Goal: Check status: Check status

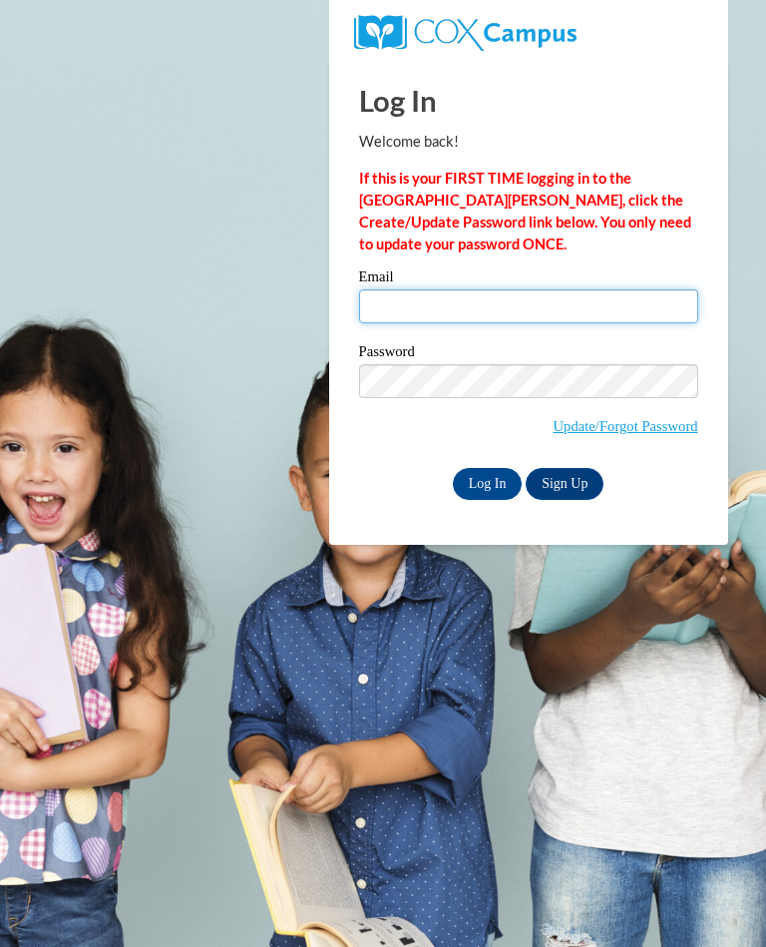
click at [620, 311] on input "Email" at bounding box center [528, 306] width 339 height 34
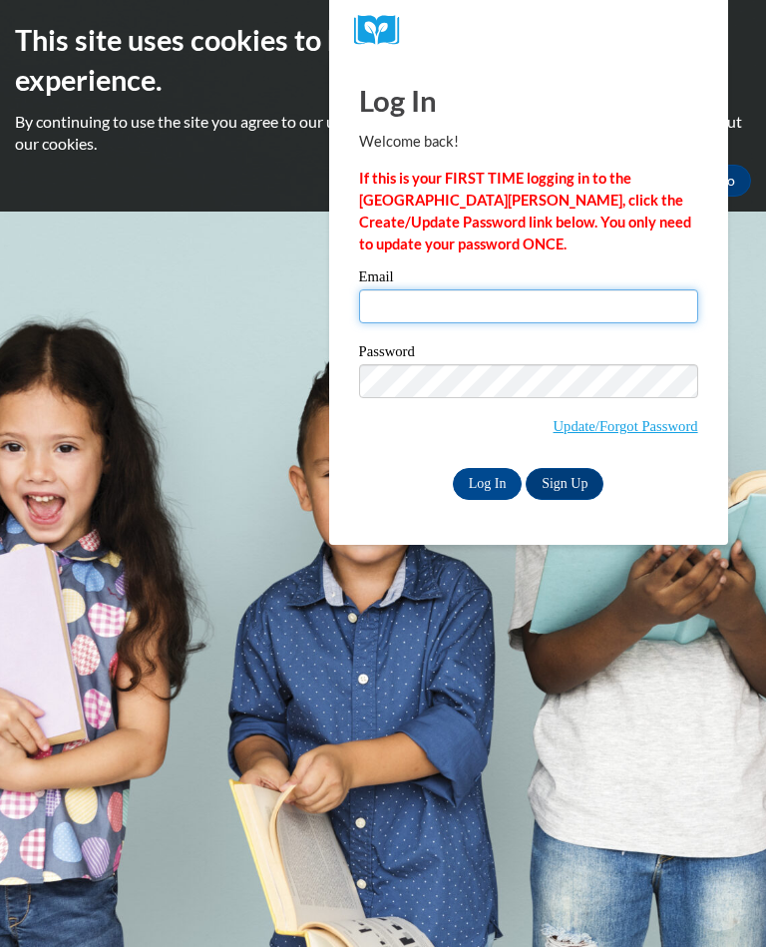
click at [569, 322] on input "Email" at bounding box center [528, 306] width 339 height 34
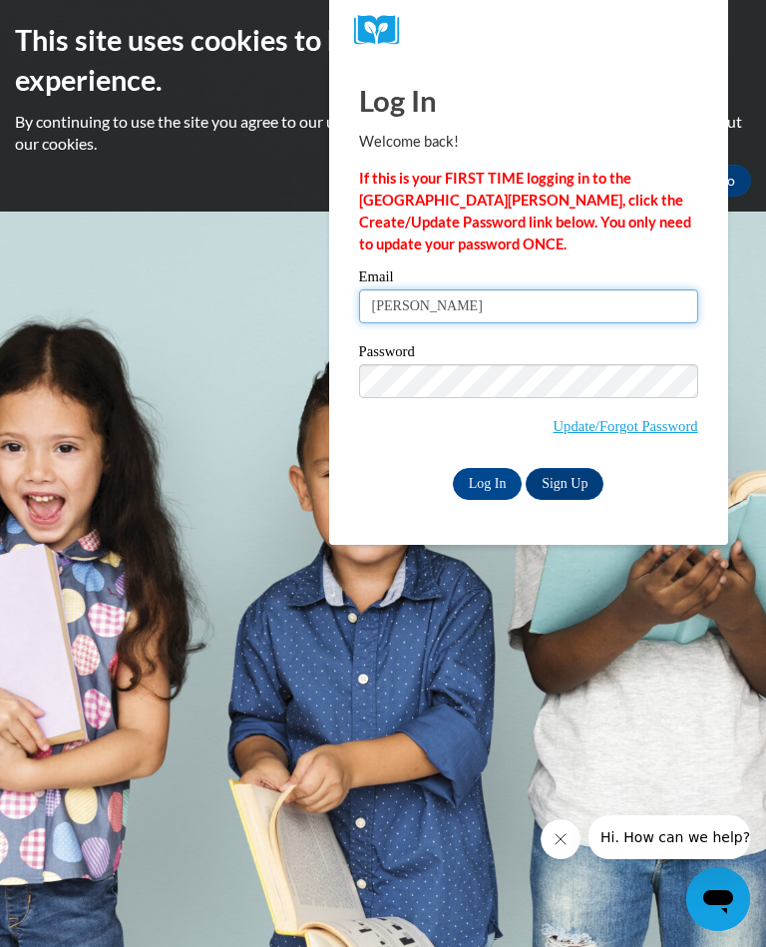
type input "kristydonnelly725@yahoo.com"
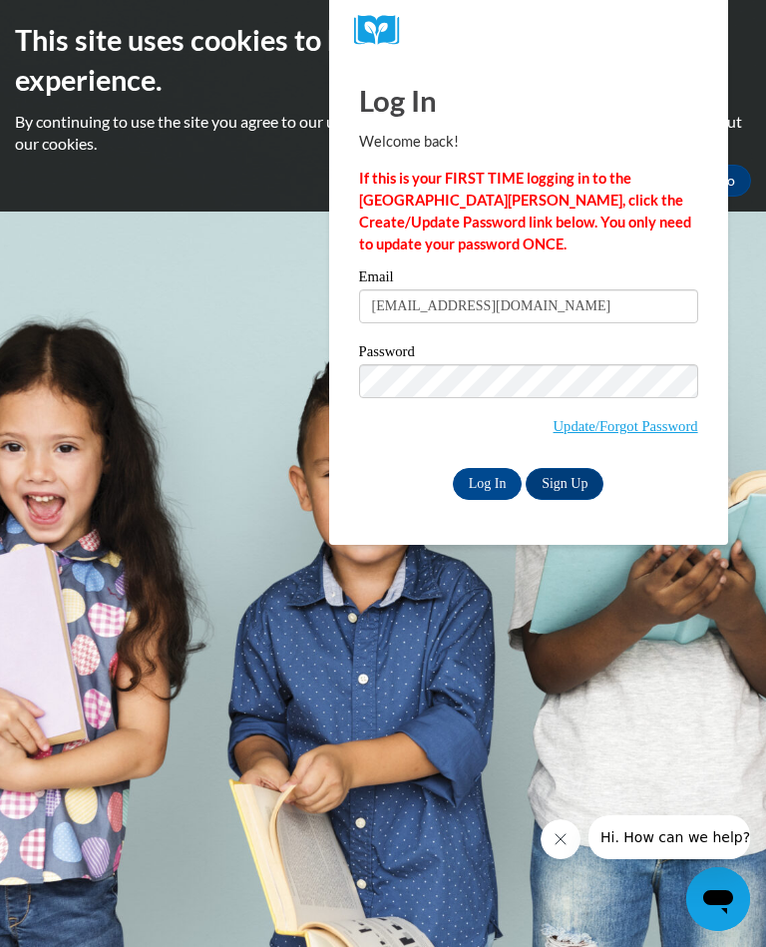
click at [489, 488] on input "Log In" at bounding box center [488, 484] width 70 height 32
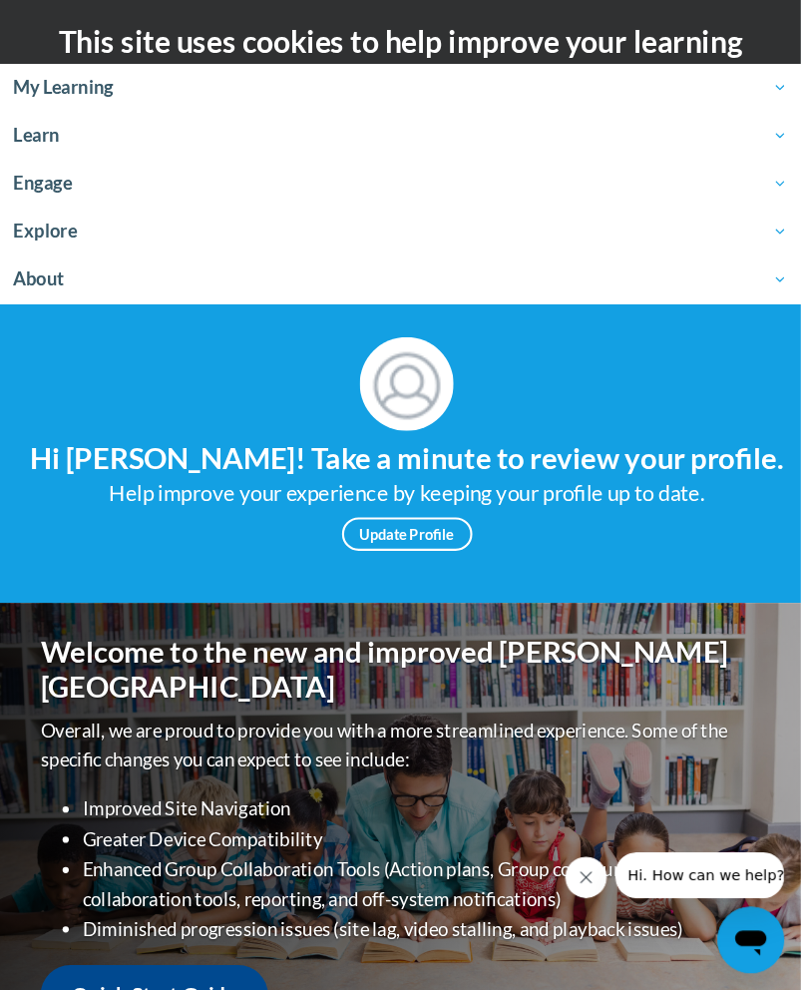
scroll to position [3, 0]
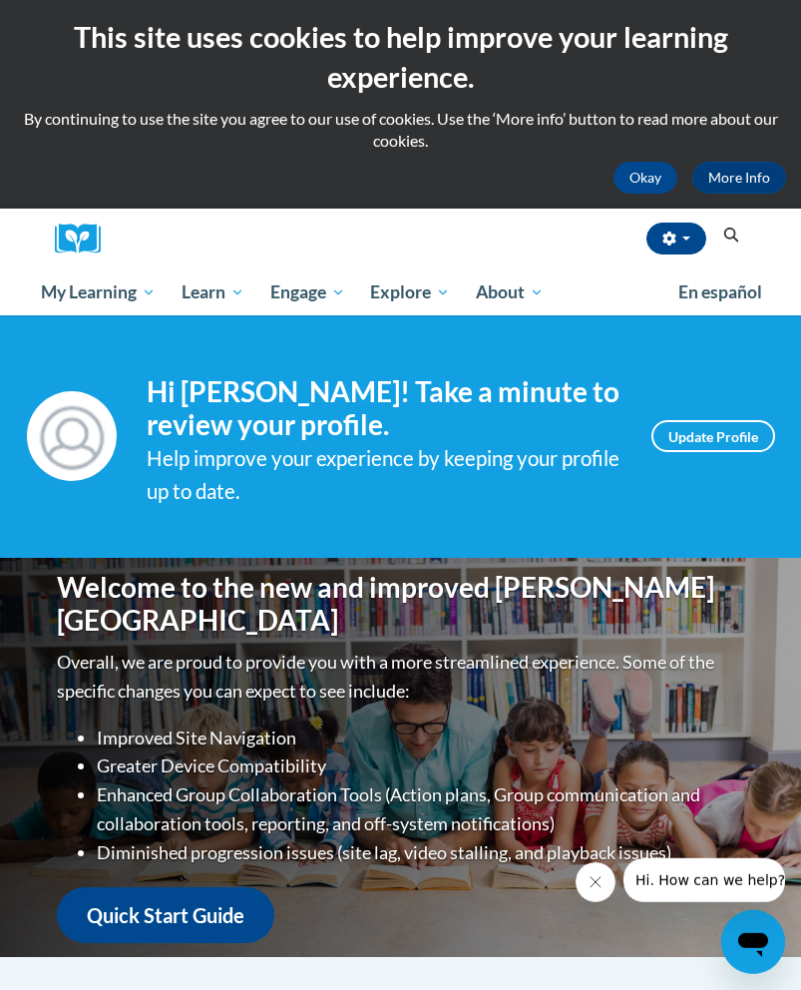
click at [0, 0] on span "My Course Progress" at bounding box center [0, 0] width 0 height 0
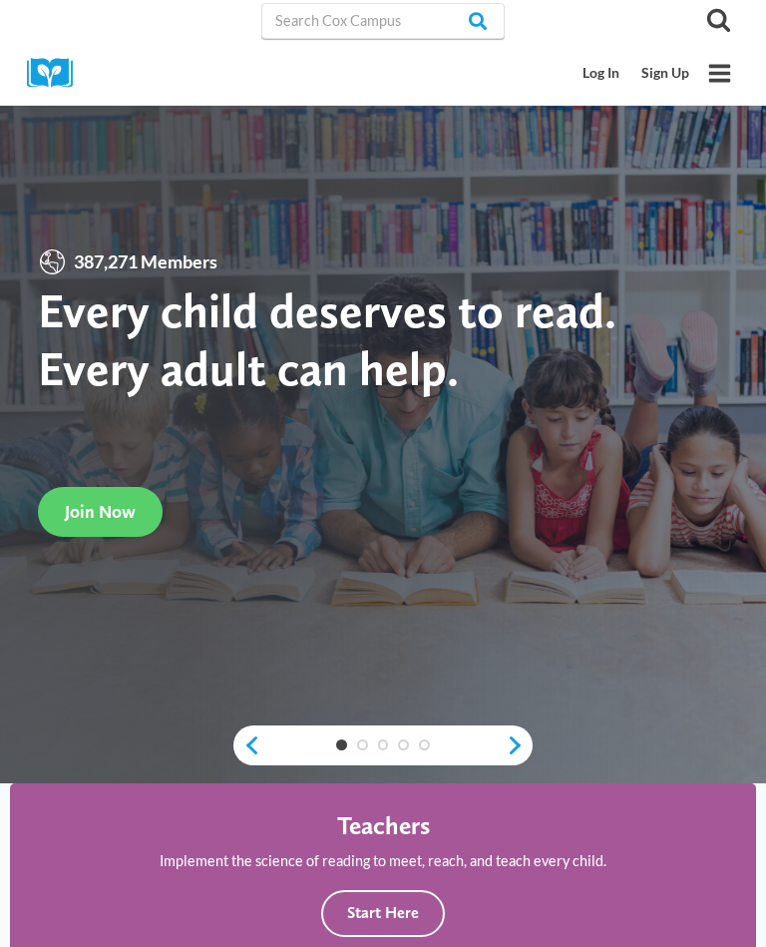
click at [604, 80] on link "Log In" at bounding box center [602, 73] width 59 height 37
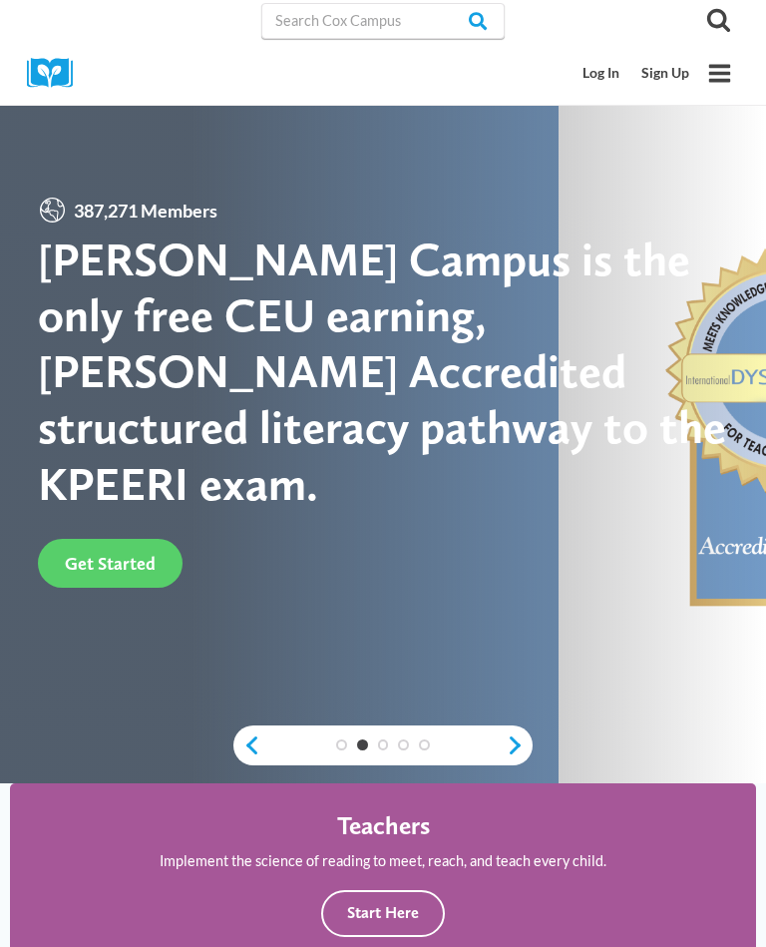
click at [598, 78] on link "Log In" at bounding box center [602, 73] width 59 height 37
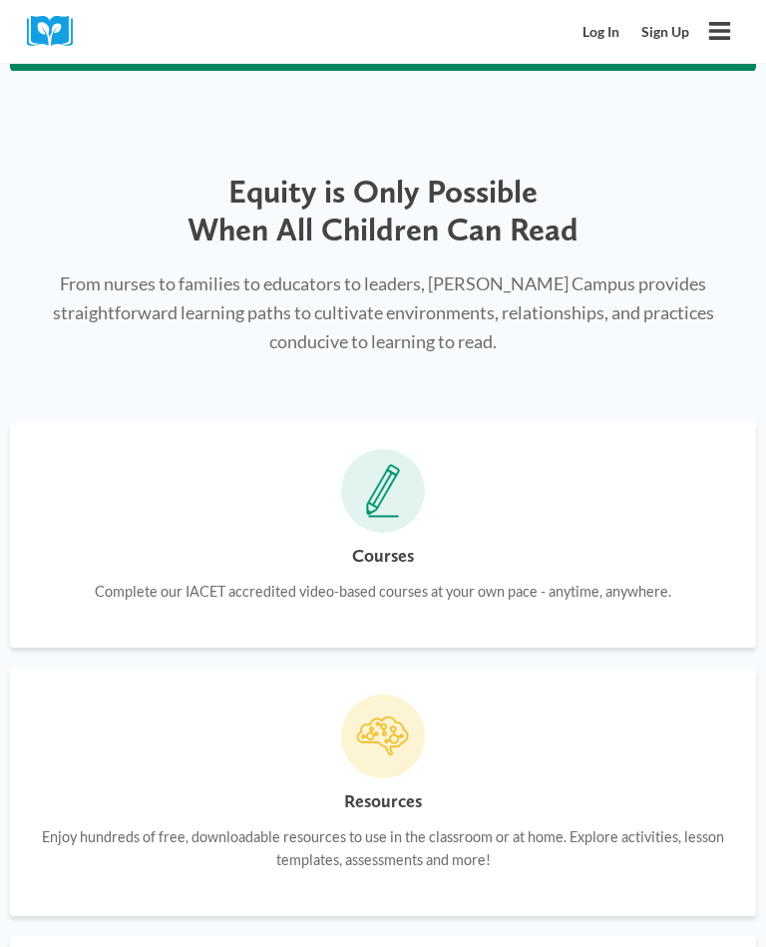
scroll to position [1464, 0]
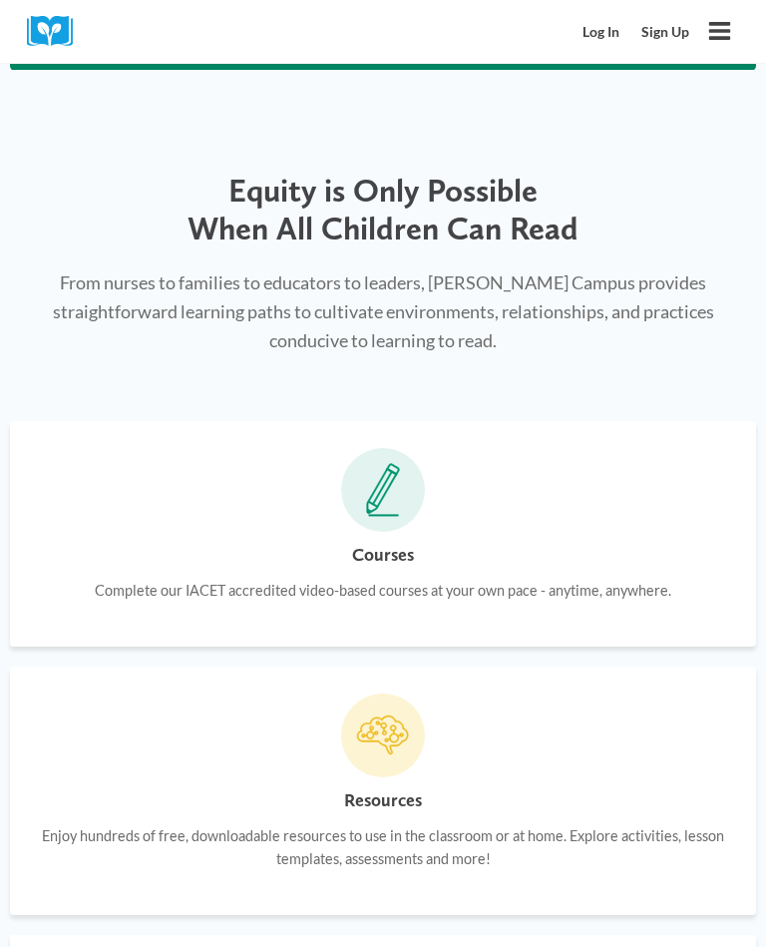
click at [538, 542] on div "Courses Complete our IACET accredited video-based courses at your own pace - an…" at bounding box center [383, 581] width 577 height 79
click at [388, 473] on span at bounding box center [383, 491] width 84 height 84
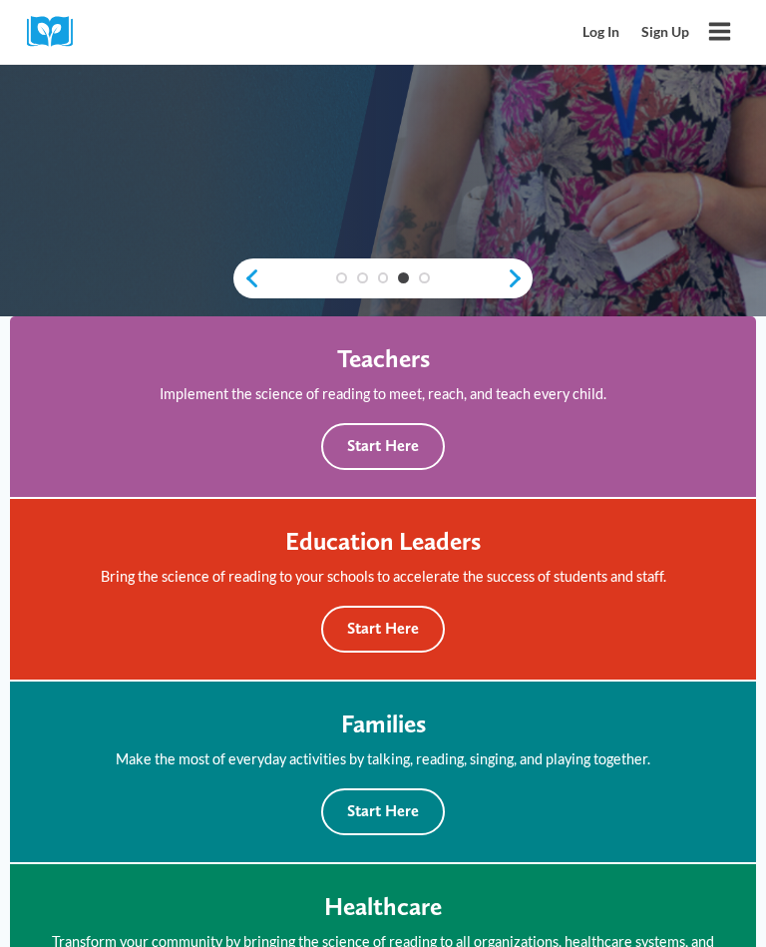
scroll to position [415, 0]
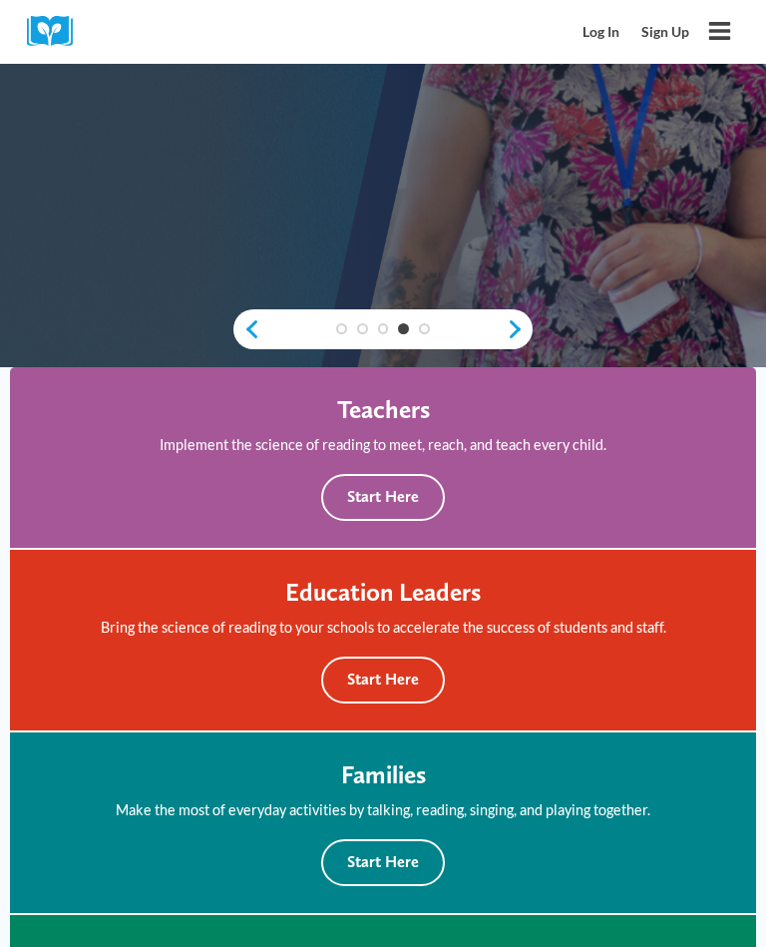
click at [600, 37] on link "Log In" at bounding box center [602, 32] width 59 height 37
